Goal: Task Accomplishment & Management: Use online tool/utility

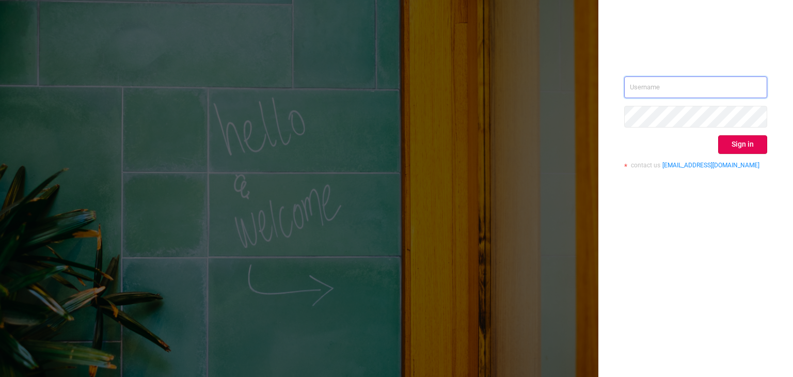
click at [653, 96] on input "text" at bounding box center [695, 87] width 143 height 22
click at [656, 90] on input "text" at bounding box center [695, 87] width 143 height 22
type input "[PERSON_NAME][EMAIL_ADDRESS][DOMAIN_NAME]"
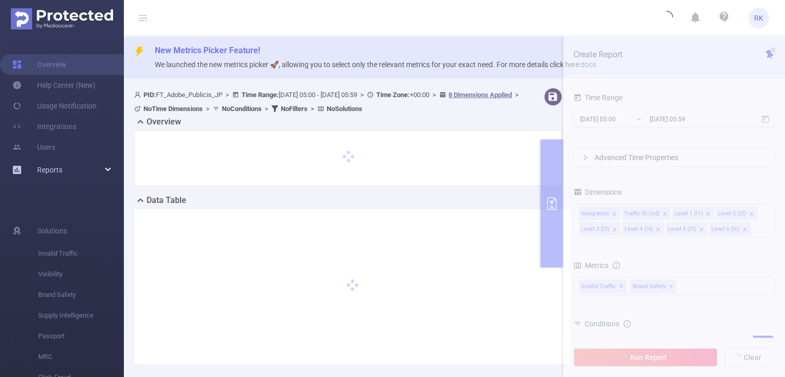
click at [65, 172] on div "Reports" at bounding box center [62, 169] width 124 height 21
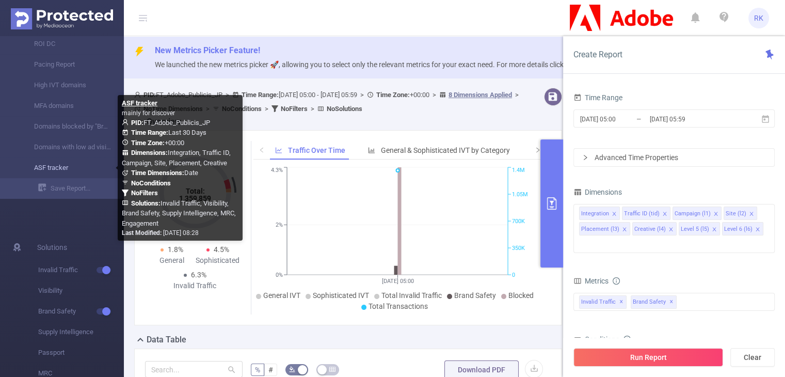
click at [57, 168] on link "ASF tracker" at bounding box center [66, 167] width 91 height 21
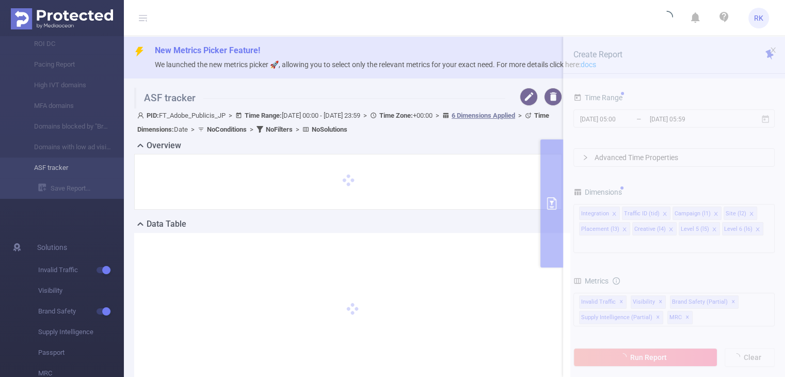
click at [57, 168] on li "ASF tracker" at bounding box center [62, 167] width 124 height 21
type input "[DATE] 00:00"
type input "[DATE] 23:59"
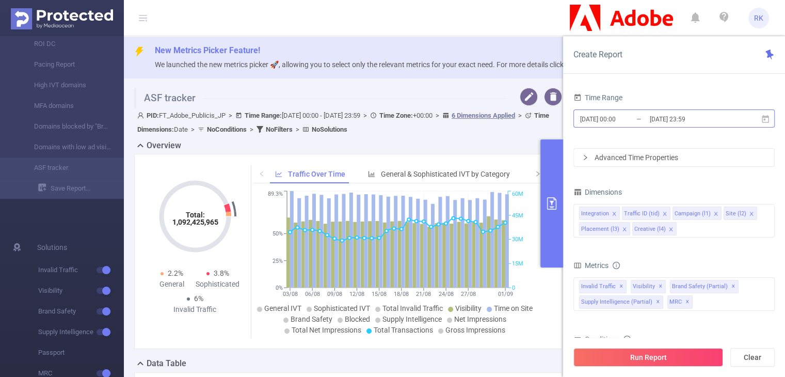
click at [611, 120] on input "[DATE] 00:00" at bounding box center [621, 119] width 84 height 14
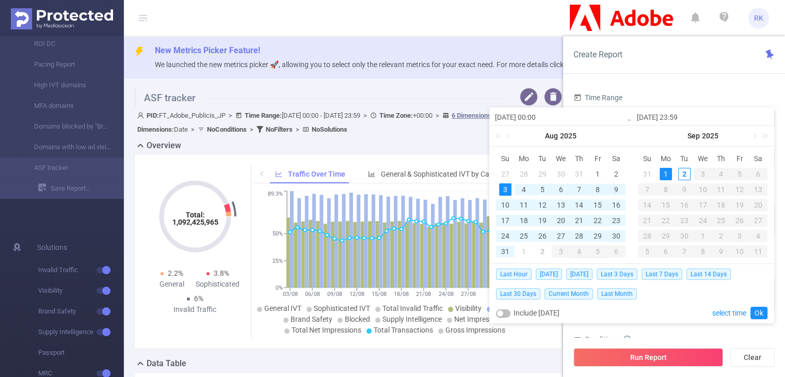
click at [620, 234] on div "30" at bounding box center [616, 236] width 12 height 12
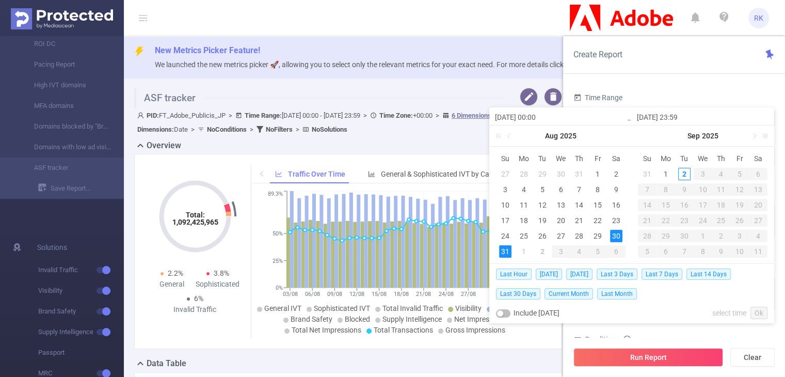
click at [507, 251] on div "31" at bounding box center [505, 251] width 12 height 12
type input "[DATE] 00:00"
type input "[DATE] 23:59"
type input "[DATE] 00:00"
type input "[DATE] 23:59"
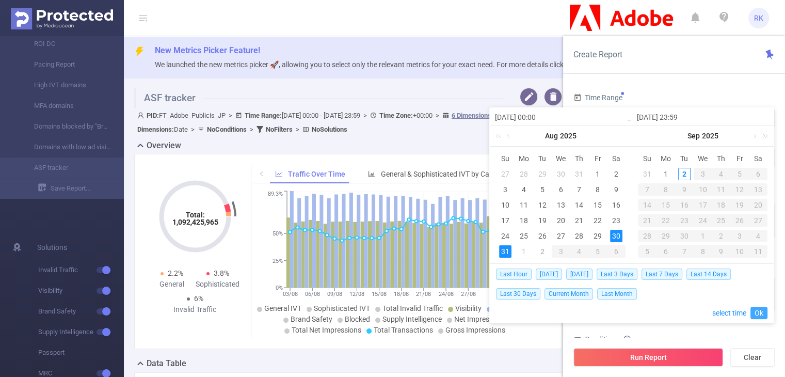
click at [754, 313] on link "Ok" at bounding box center [758, 312] width 17 height 12
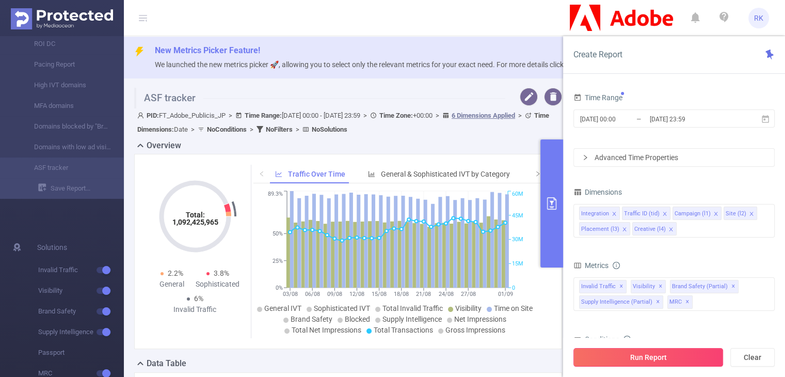
click at [676, 353] on button "Run Report" at bounding box center [648, 357] width 150 height 19
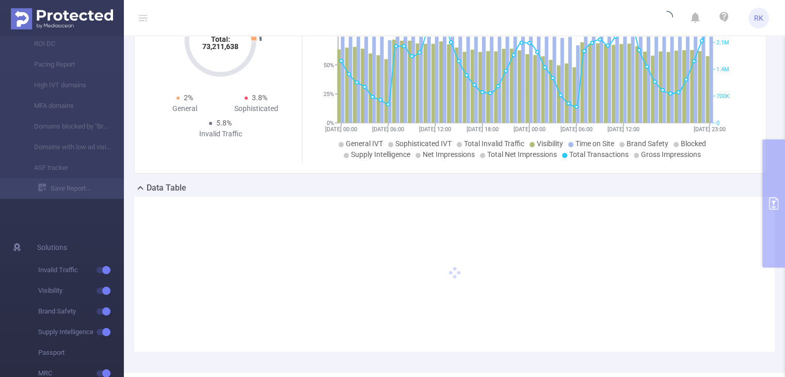
scroll to position [151, 0]
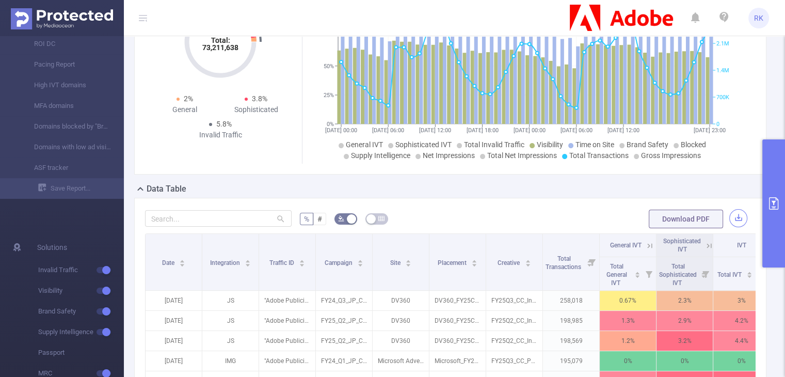
click at [729, 220] on button "button" at bounding box center [738, 218] width 18 height 18
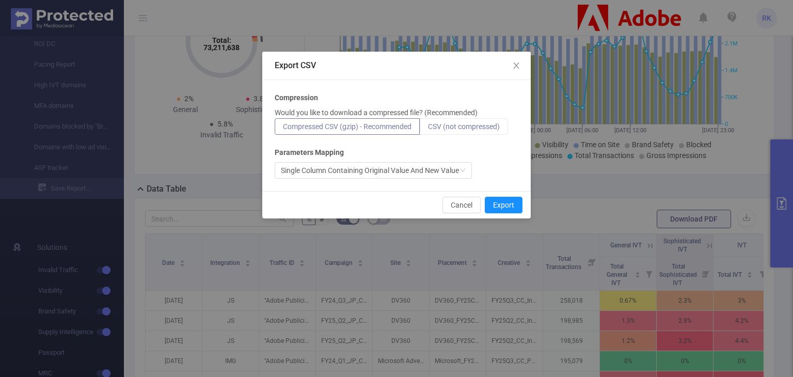
click at [504, 131] on label "CSV (not compressed)" at bounding box center [463, 126] width 88 height 17
click at [428, 129] on input "CSV (not compressed)" at bounding box center [428, 129] width 0 height 0
click at [501, 205] on button "Export" at bounding box center [504, 205] width 38 height 17
